Goal: Transaction & Acquisition: Book appointment/travel/reservation

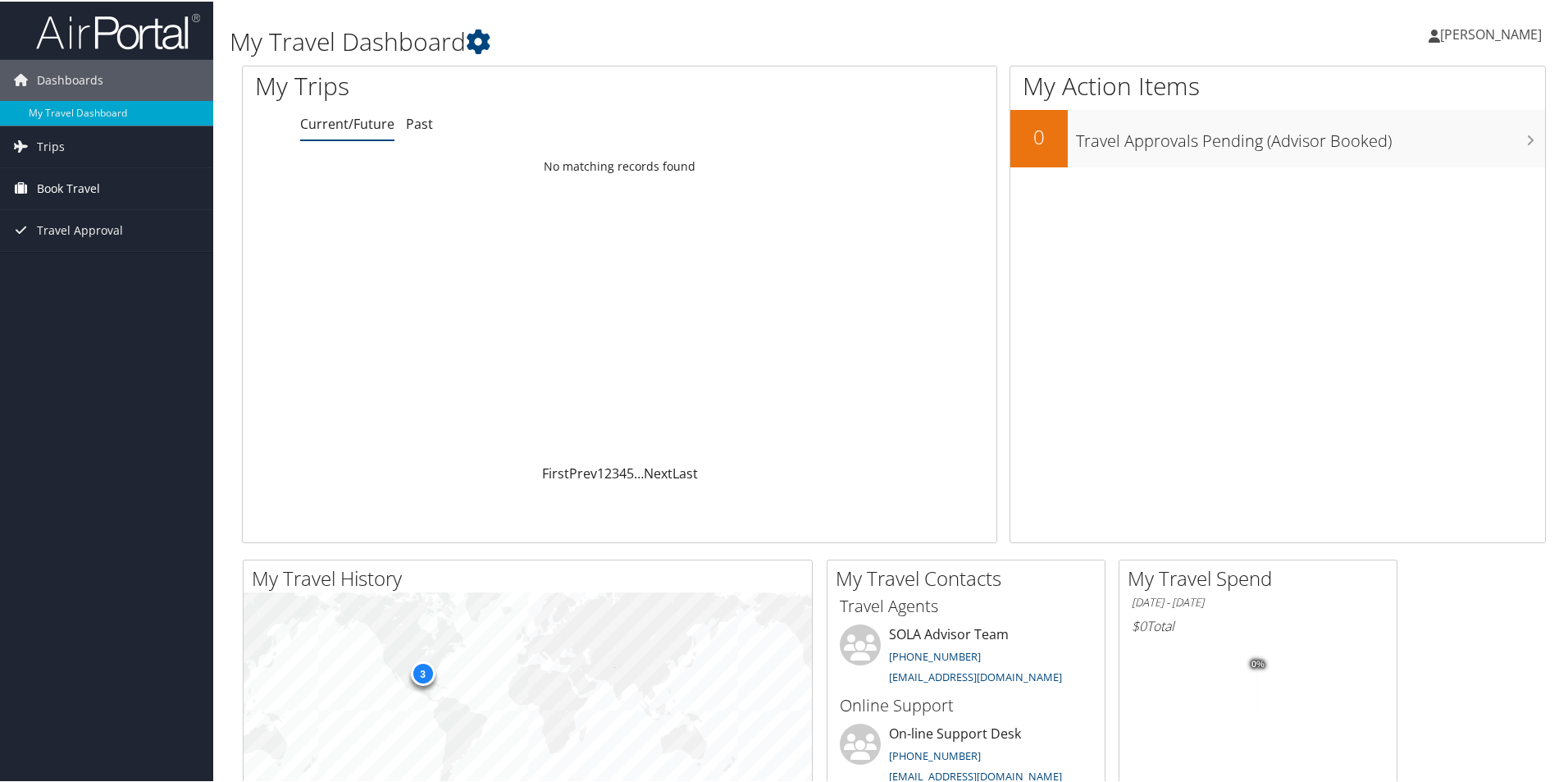
click at [66, 185] on span "Book Travel" at bounding box center [68, 186] width 63 height 41
click at [103, 240] on link "Book/Manage Online Trips" at bounding box center [106, 245] width 213 height 25
